Goal: Task Accomplishment & Management: Complete application form

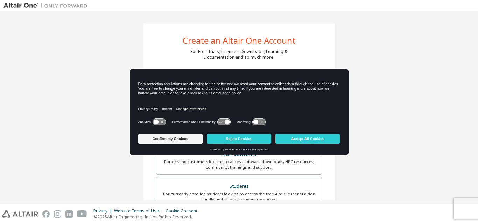
click at [423, 124] on div "Create an Altair One Account For Free Trials, Licenses, Downloads, Learning & D…" at bounding box center [239, 200] width 471 height 371
click at [314, 138] on button "Accept All Cookies" at bounding box center [308, 139] width 64 height 10
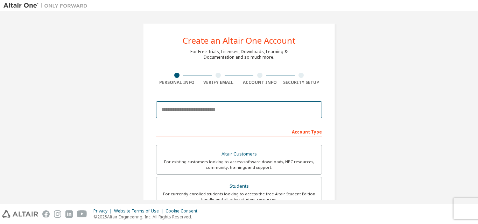
click at [215, 115] on input "email" at bounding box center [239, 110] width 166 height 17
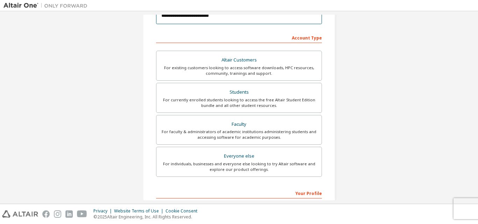
scroll to position [105, 0]
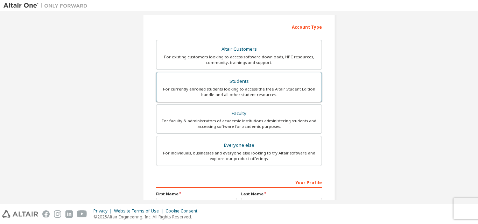
type input "**********"
click at [237, 85] on div "Students" at bounding box center [239, 82] width 157 height 10
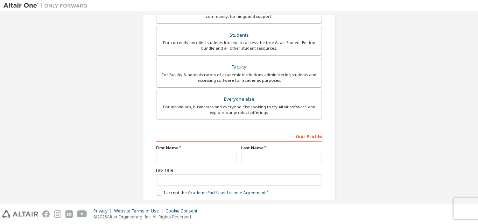
scroll to position [209, 0]
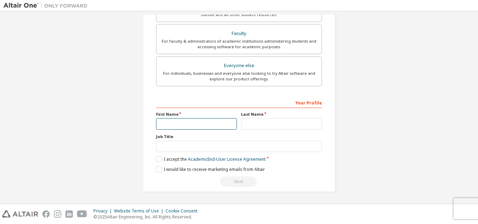
click at [181, 126] on input "text" at bounding box center [196, 124] width 81 height 12
type input "******"
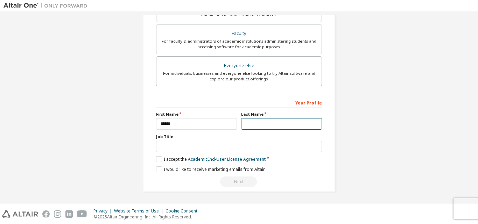
click at [271, 125] on input "text" at bounding box center [281, 124] width 81 height 12
type input "*****"
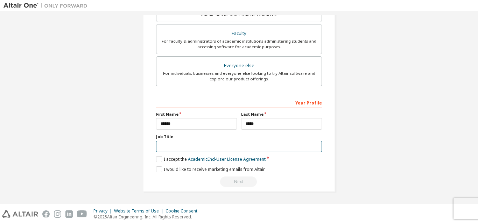
click at [232, 145] on input "text" at bounding box center [239, 147] width 166 height 12
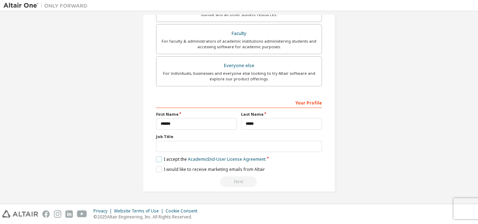
click at [160, 160] on label "I accept the Academic End-User License Agreement" at bounding box center [211, 160] width 110 height 6
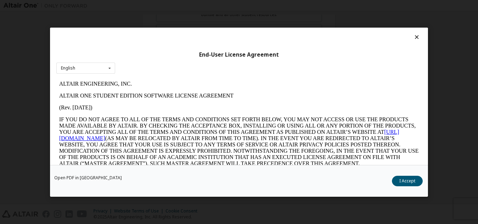
scroll to position [0, 0]
click at [409, 179] on button "I Accept" at bounding box center [407, 181] width 31 height 11
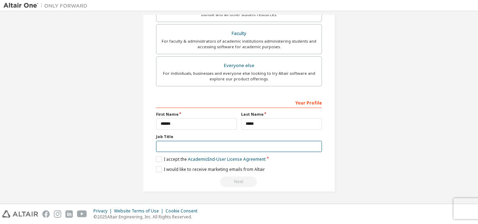
click at [171, 144] on input "text" at bounding box center [239, 147] width 166 height 12
type input "*"
type input "**********"
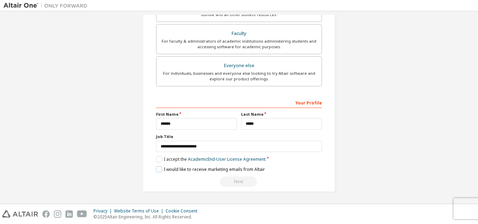
click at [158, 170] on label "I would like to receive marketing emails from Altair" at bounding box center [210, 170] width 109 height 6
click at [244, 123] on input "*****" at bounding box center [281, 124] width 81 height 12
type input "*****"
click at [156, 171] on label "I would like to receive marketing emails from Altair" at bounding box center [210, 170] width 109 height 6
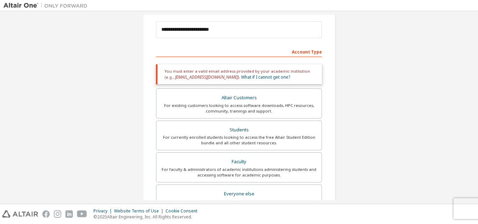
scroll to position [70, 0]
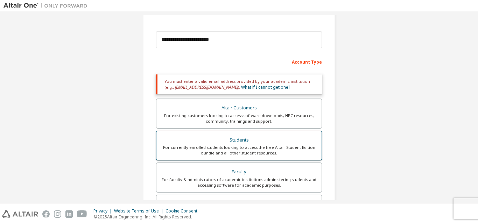
click at [227, 151] on div "For currently enrolled students looking to access the free Altair Student Editi…" at bounding box center [239, 150] width 157 height 11
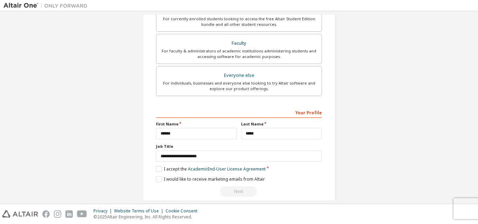
scroll to position [209, 0]
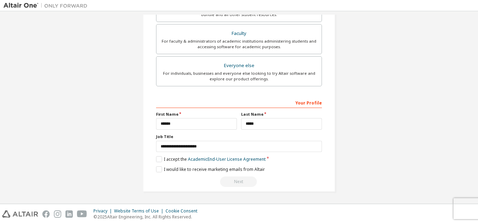
click at [241, 184] on div "Next" at bounding box center [239, 182] width 166 height 11
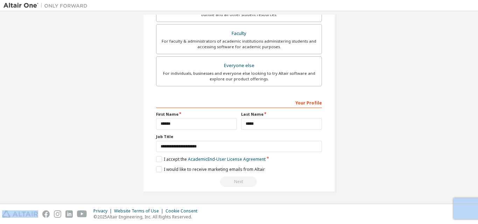
click at [241, 184] on div "Next" at bounding box center [239, 182] width 166 height 11
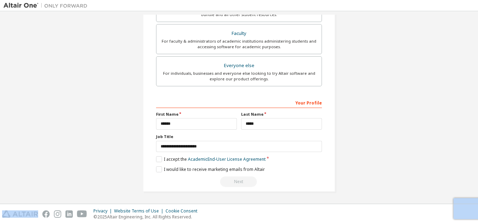
click at [241, 184] on div "Next" at bounding box center [239, 182] width 166 height 11
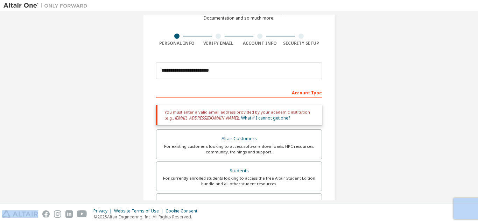
scroll to position [34, 0]
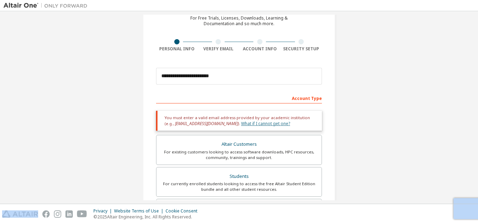
click at [241, 125] on link "What if I cannot get one?" at bounding box center [265, 124] width 49 height 6
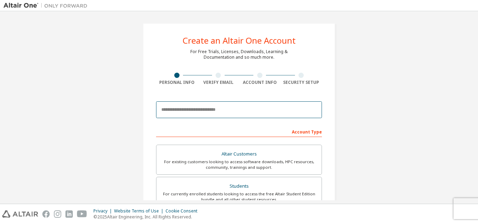
click at [216, 109] on input "email" at bounding box center [239, 110] width 166 height 17
paste input "**********"
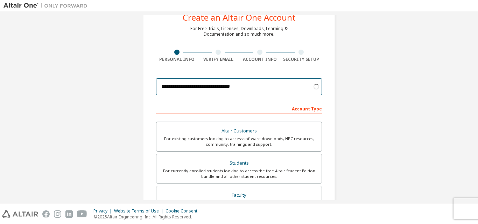
scroll to position [35, 0]
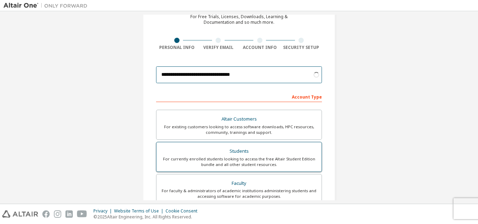
type input "**********"
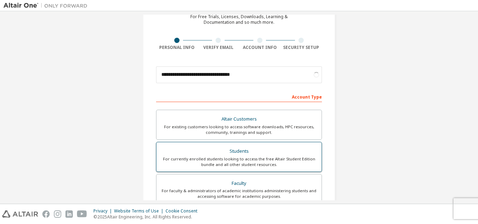
click at [235, 157] on div "For currently enrolled students looking to access the free Altair Student Editi…" at bounding box center [239, 162] width 157 height 11
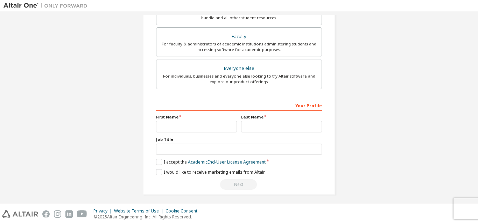
scroll to position [185, 0]
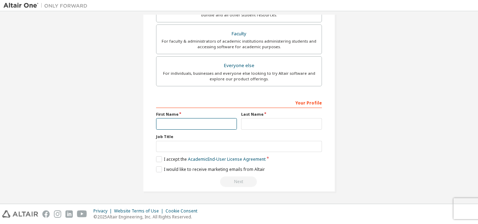
click at [201, 122] on input "text" at bounding box center [196, 124] width 81 height 12
type input "******"
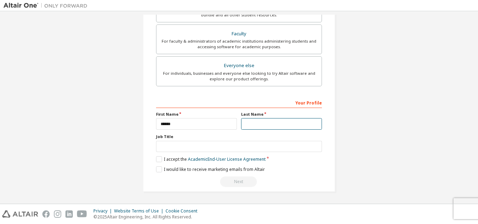
click at [273, 124] on input "text" at bounding box center [281, 124] width 81 height 12
type input "*****"
click at [216, 162] on link "Academic End-User License Agreement" at bounding box center [227, 160] width 78 height 6
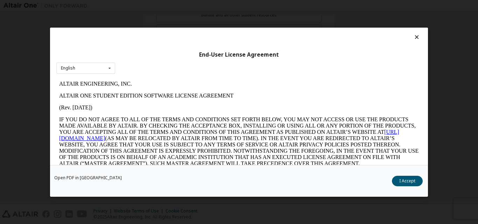
scroll to position [0, 0]
click at [403, 182] on button "I Accept" at bounding box center [407, 181] width 31 height 11
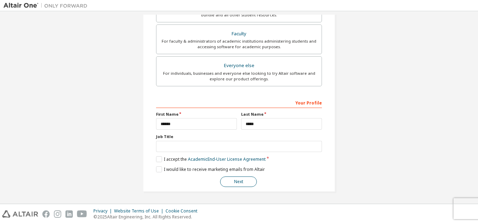
click at [237, 181] on button "Next" at bounding box center [238, 182] width 37 height 11
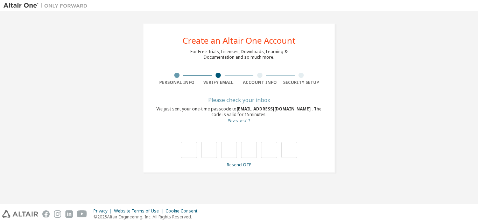
drag, startPoint x: 240, startPoint y: 107, endPoint x: 317, endPoint y: 108, distance: 77.1
click at [312, 108] on span "michel.salas651@comunidadunir.net" at bounding box center [274, 109] width 75 height 6
copy span "michel.salas651@comunidadunir.net"
click at [237, 102] on div "Please check your inbox" at bounding box center [239, 100] width 166 height 4
click at [234, 98] on div "Please check your inbox" at bounding box center [239, 100] width 166 height 4
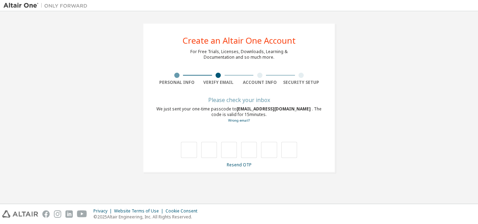
click at [231, 99] on div "Please check your inbox" at bounding box center [239, 100] width 166 height 4
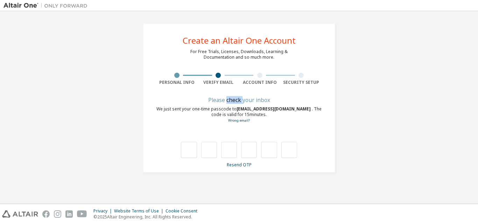
click at [231, 99] on div "Please check your inbox" at bounding box center [239, 100] width 166 height 4
click at [236, 121] on link "Wrong email?" at bounding box center [239, 120] width 22 height 5
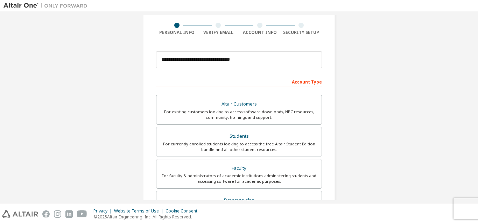
scroll to position [45, 0]
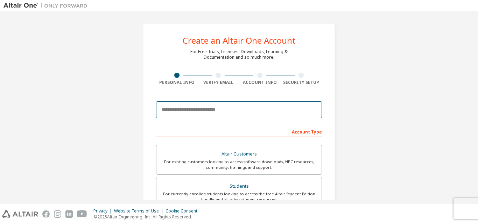
click at [187, 105] on input "email" at bounding box center [239, 110] width 166 height 17
type input "**********"
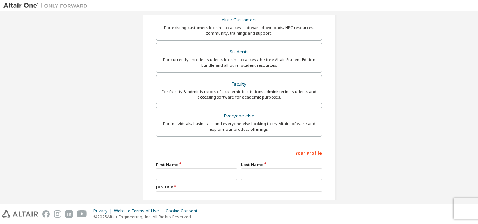
scroll to position [140, 0]
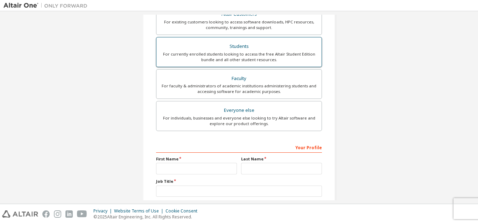
click at [252, 55] on div "For currently enrolled students looking to access the free Altair Student Editi…" at bounding box center [239, 56] width 157 height 11
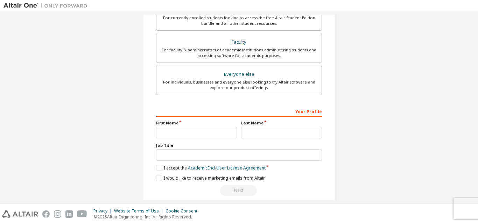
scroll to position [203, 0]
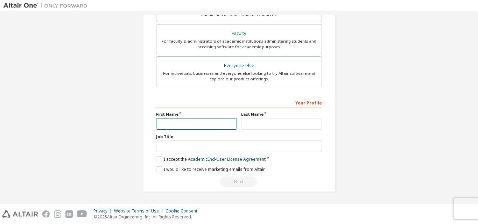
click at [192, 126] on input "text" at bounding box center [196, 124] width 81 height 12
type input "******"
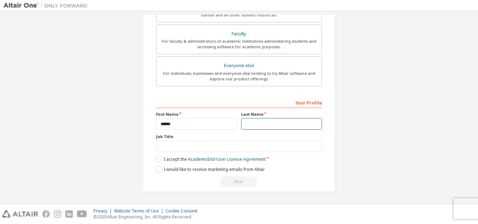
scroll to position [185, 0]
click at [261, 123] on input "text" at bounding box center [281, 124] width 81 height 12
type input "*****"
click at [156, 160] on label "I accept the Academic End-User License Agreement" at bounding box center [211, 160] width 110 height 6
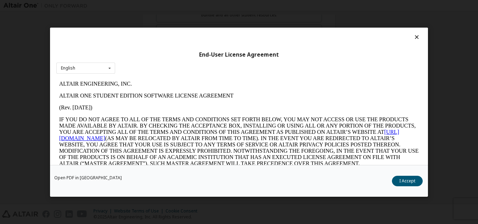
scroll to position [0, 0]
click at [414, 177] on button "I Accept" at bounding box center [407, 181] width 31 height 11
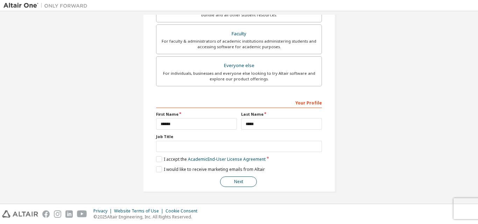
click at [237, 184] on button "Next" at bounding box center [238, 182] width 37 height 11
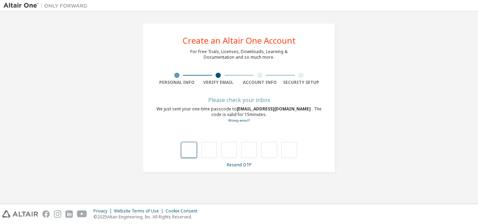
click at [193, 149] on input "text" at bounding box center [189, 150] width 16 height 16
type input "*"
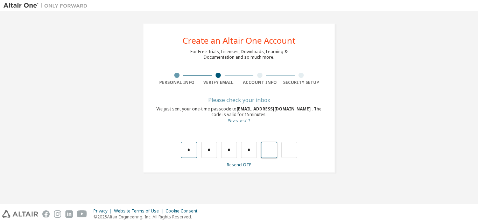
type input "*"
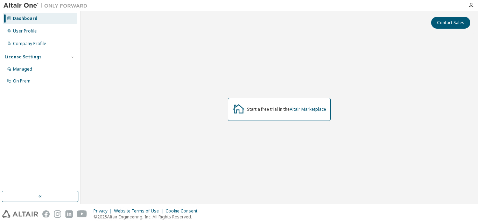
click at [297, 82] on div "Start a free trial in the Altair Marketplace" at bounding box center [279, 110] width 391 height 146
click at [17, 68] on div "Managed" at bounding box center [22, 70] width 19 height 6
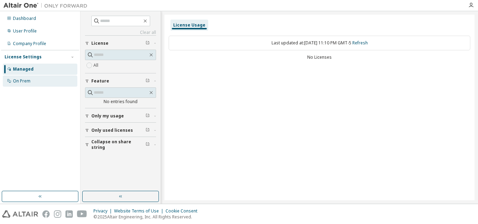
click at [20, 81] on div "On Prem" at bounding box center [22, 81] width 18 height 6
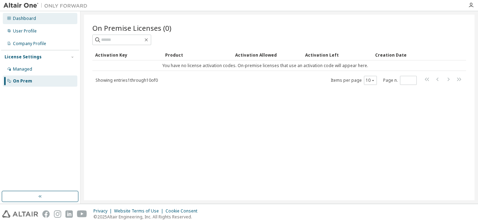
click at [22, 18] on div "Dashboard" at bounding box center [24, 19] width 23 height 6
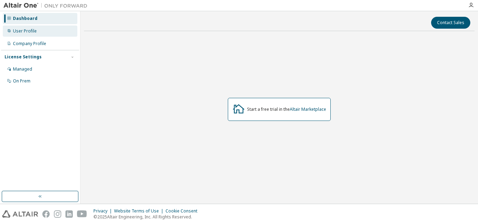
click at [22, 29] on div "User Profile" at bounding box center [25, 31] width 24 height 6
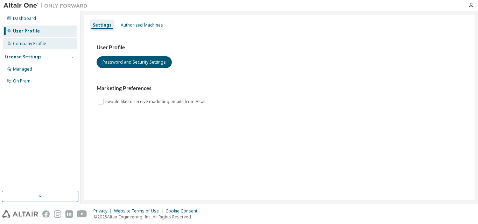
click at [23, 44] on div "Company Profile" at bounding box center [29, 44] width 33 height 6
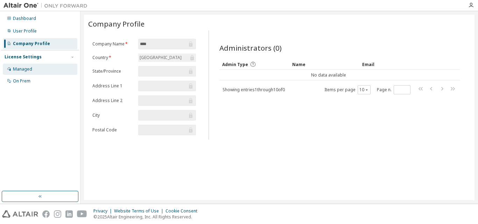
click at [26, 72] on div "Managed" at bounding box center [40, 69] width 75 height 11
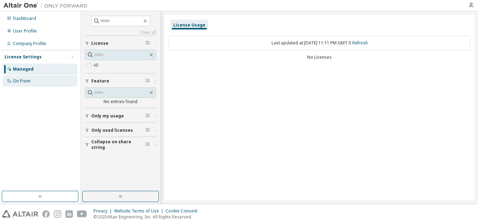
click at [24, 81] on div "On Prem" at bounding box center [22, 81] width 18 height 6
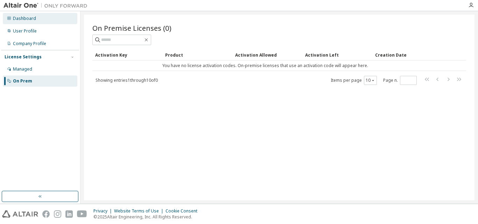
click at [30, 20] on div "Dashboard" at bounding box center [24, 19] width 23 height 6
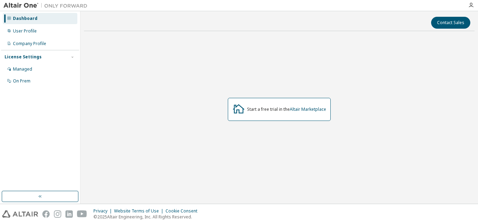
click at [277, 103] on div "Start a free trial in the Altair Marketplace" at bounding box center [279, 109] width 103 height 23
click at [274, 109] on div "Start a free trial in the Altair Marketplace" at bounding box center [286, 110] width 79 height 6
click at [237, 111] on icon at bounding box center [239, 109] width 13 height 13
click at [315, 111] on link "Altair Marketplace" at bounding box center [308, 109] width 36 height 6
